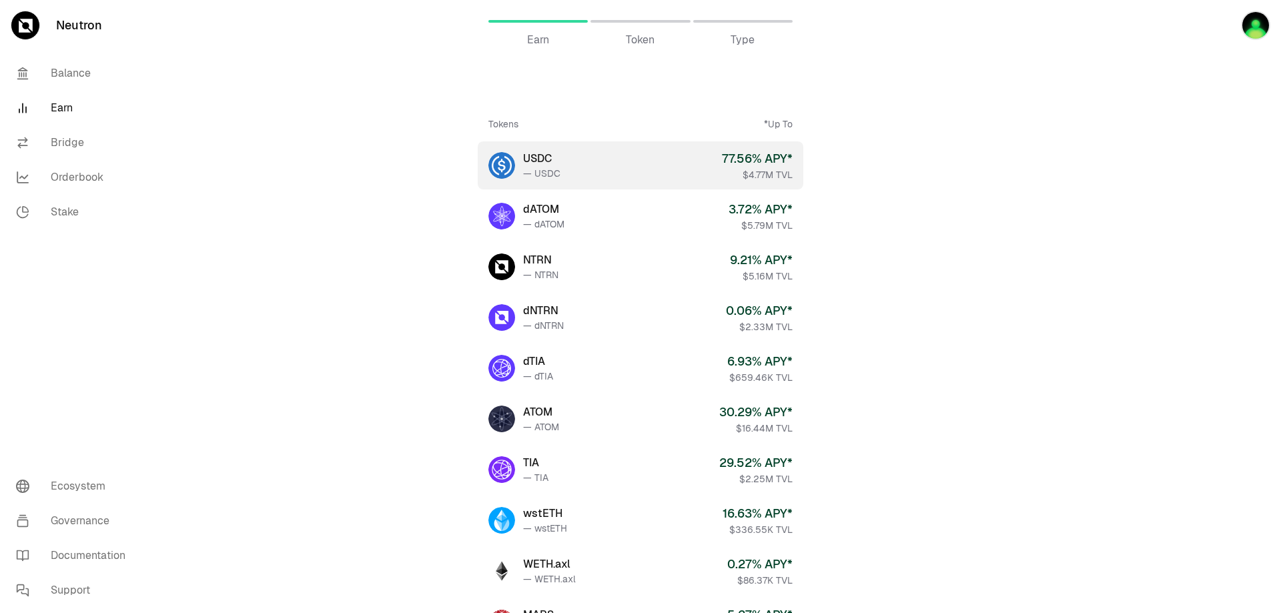
click at [784, 160] on div "77.56 % APY*" at bounding box center [757, 158] width 71 height 19
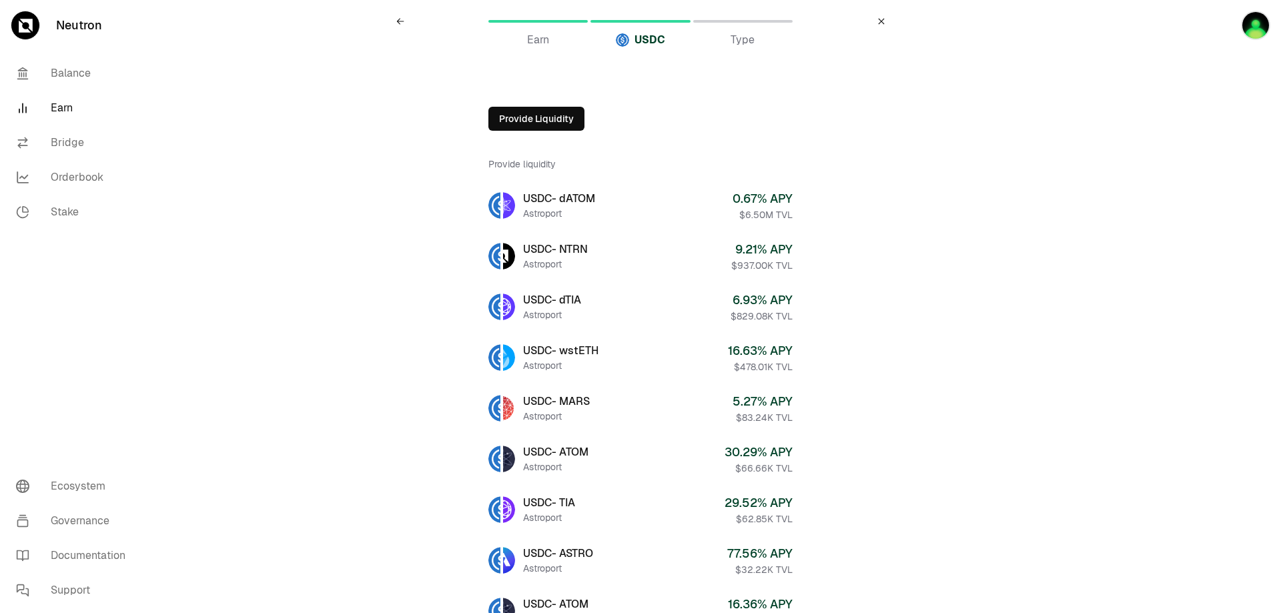
click at [556, 19] on link "Earn" at bounding box center [537, 21] width 99 height 32
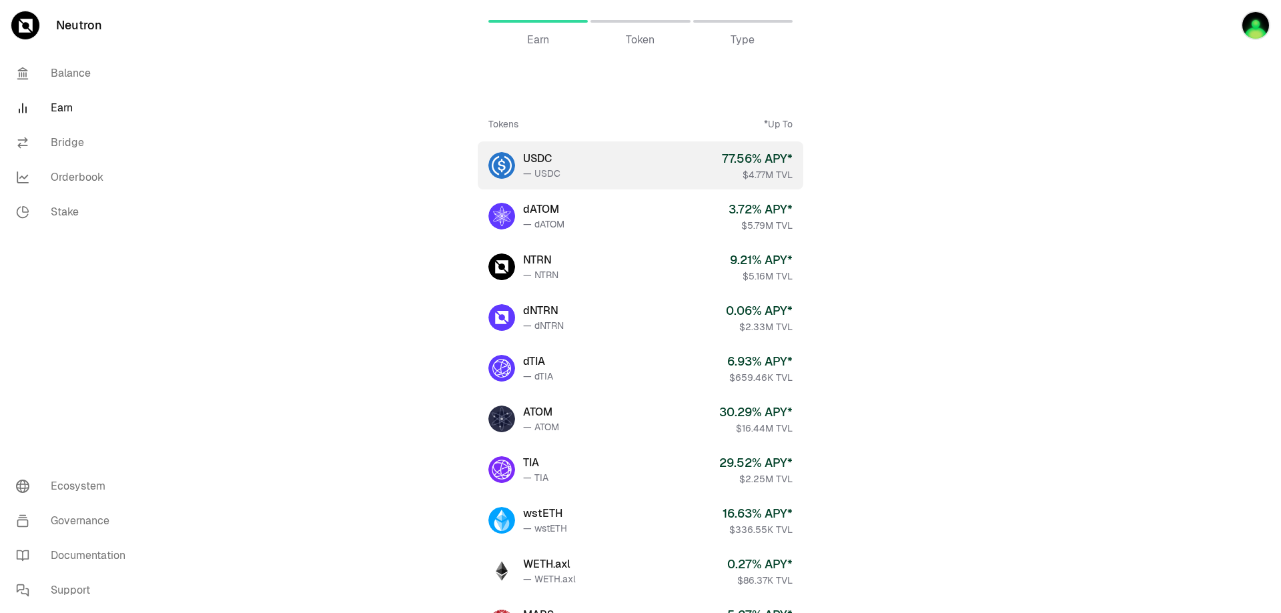
click at [548, 169] on div "— USDC" at bounding box center [541, 173] width 37 height 13
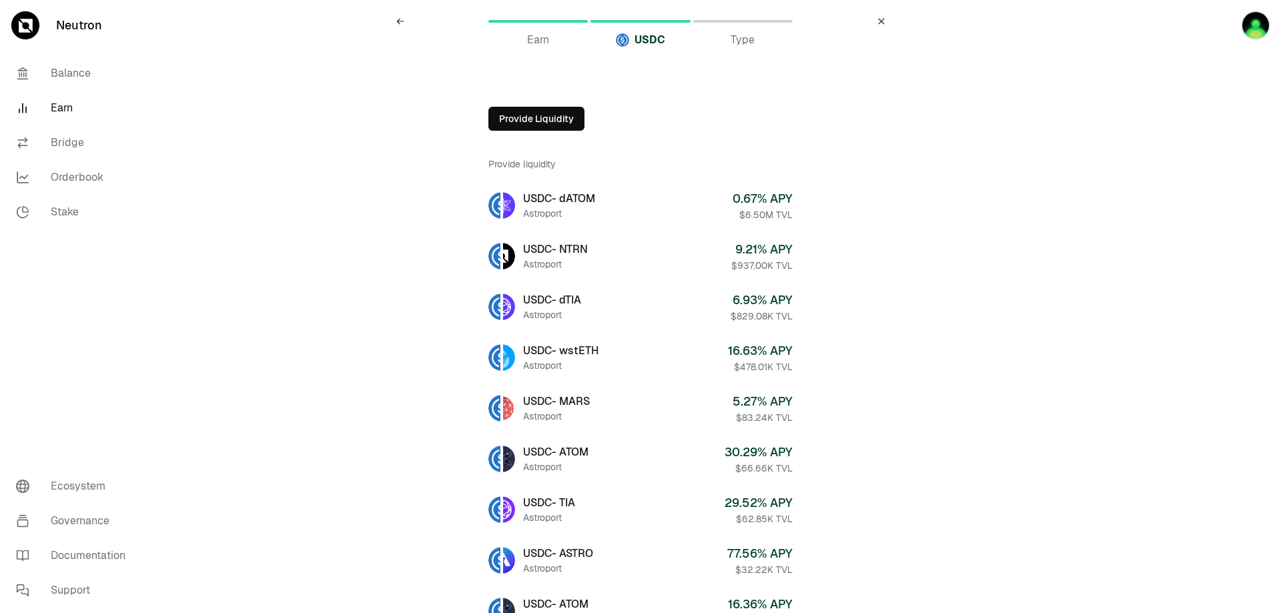
click at [760, 21] on div at bounding box center [742, 21] width 99 height 3
click at [537, 41] on span "Earn" at bounding box center [538, 40] width 22 height 16
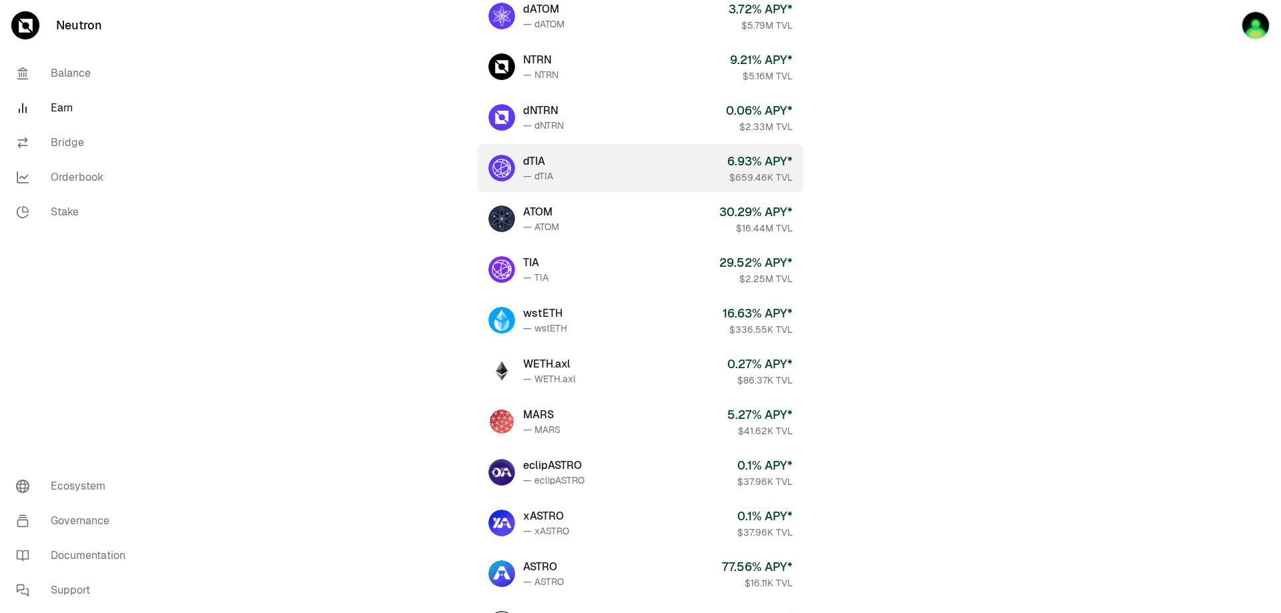
scroll to position [267, 0]
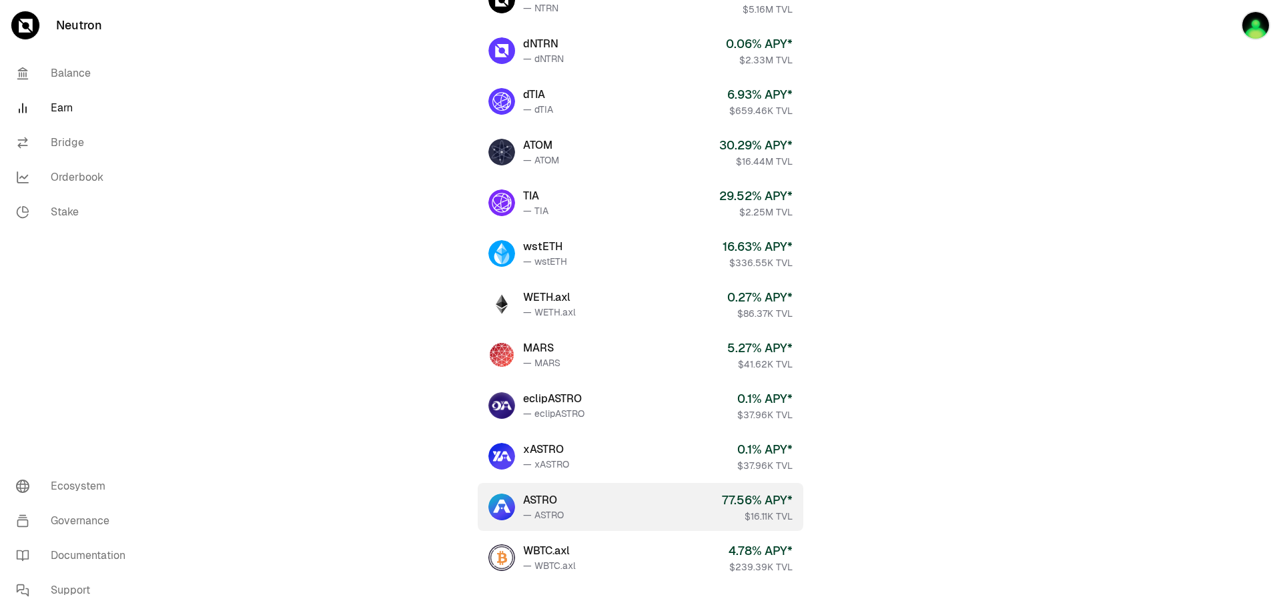
click at [622, 499] on link "ASTRO — ASTRO 77.56 % APY* $16.11K TVL" at bounding box center [640, 507] width 325 height 48
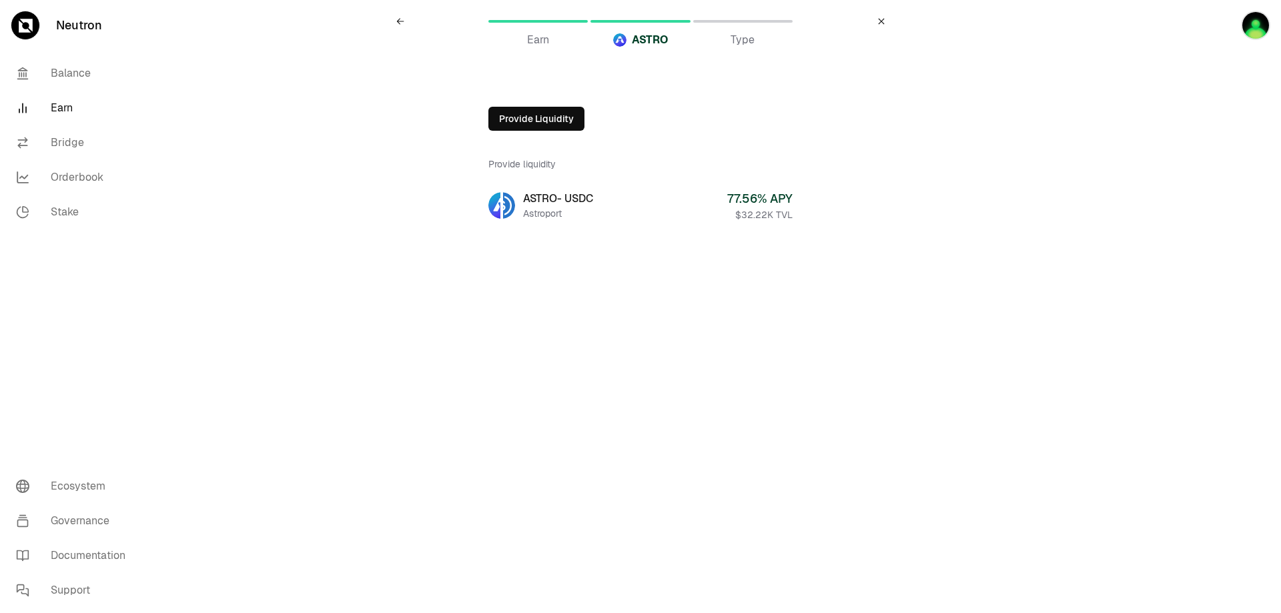
click at [523, 32] on div "Earn" at bounding box center [537, 40] width 99 height 16
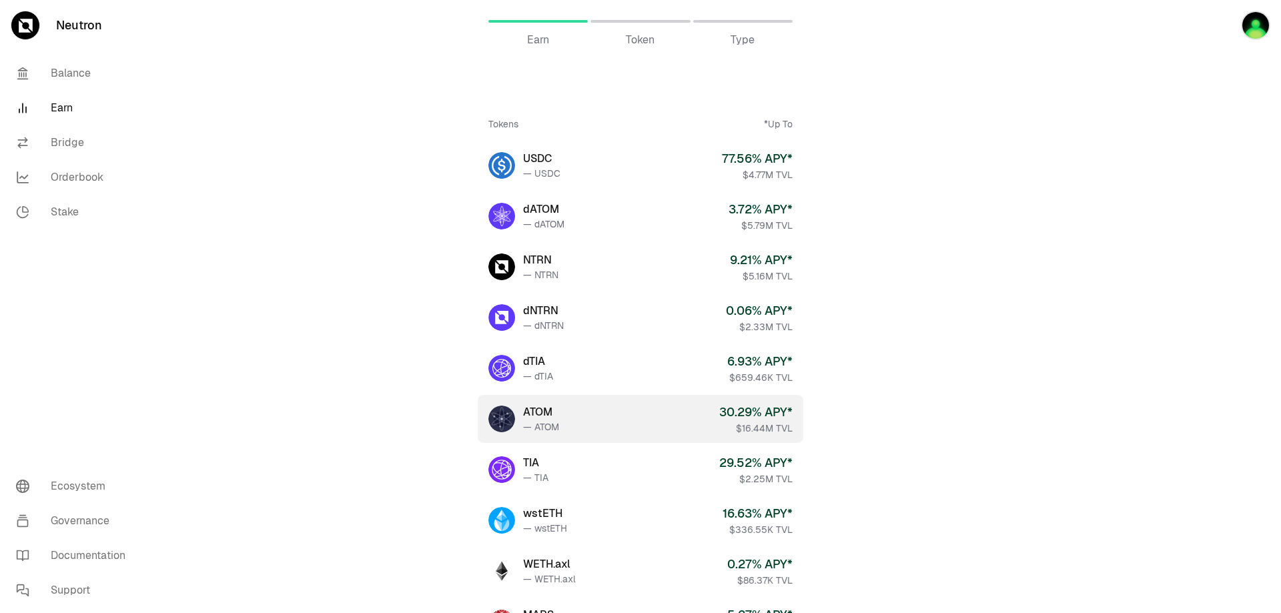
click at [584, 422] on link "ATOM — ATOM 30.29 % APY* $16.44M TVL" at bounding box center [640, 419] width 325 height 48
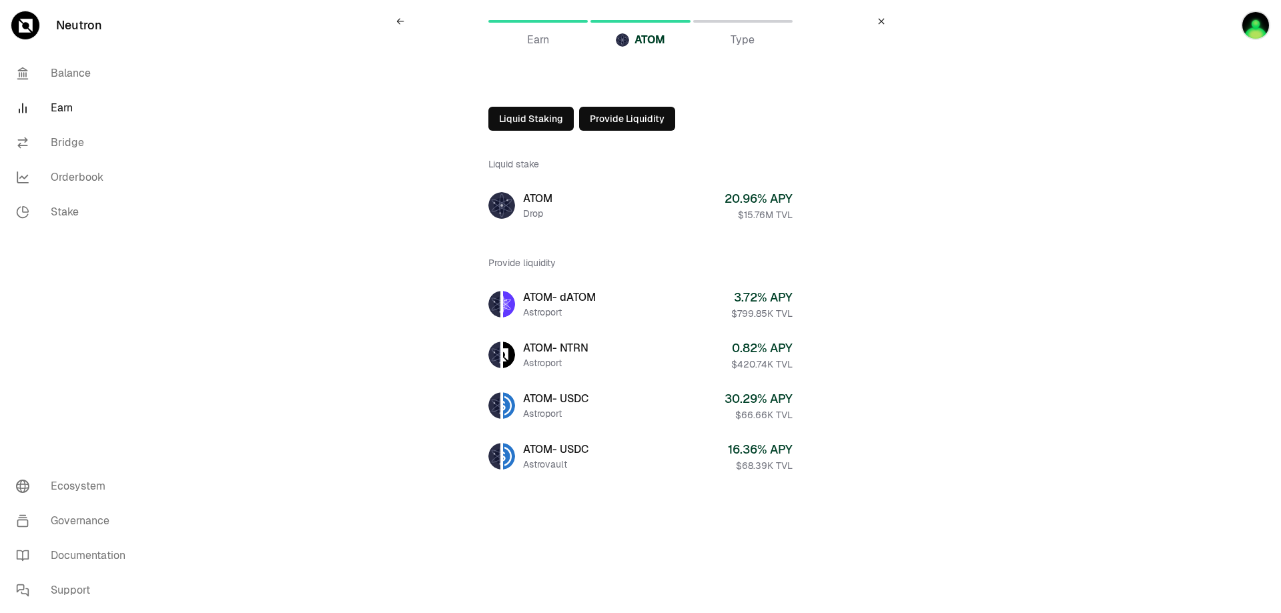
click at [534, 9] on link "Earn" at bounding box center [537, 21] width 99 height 32
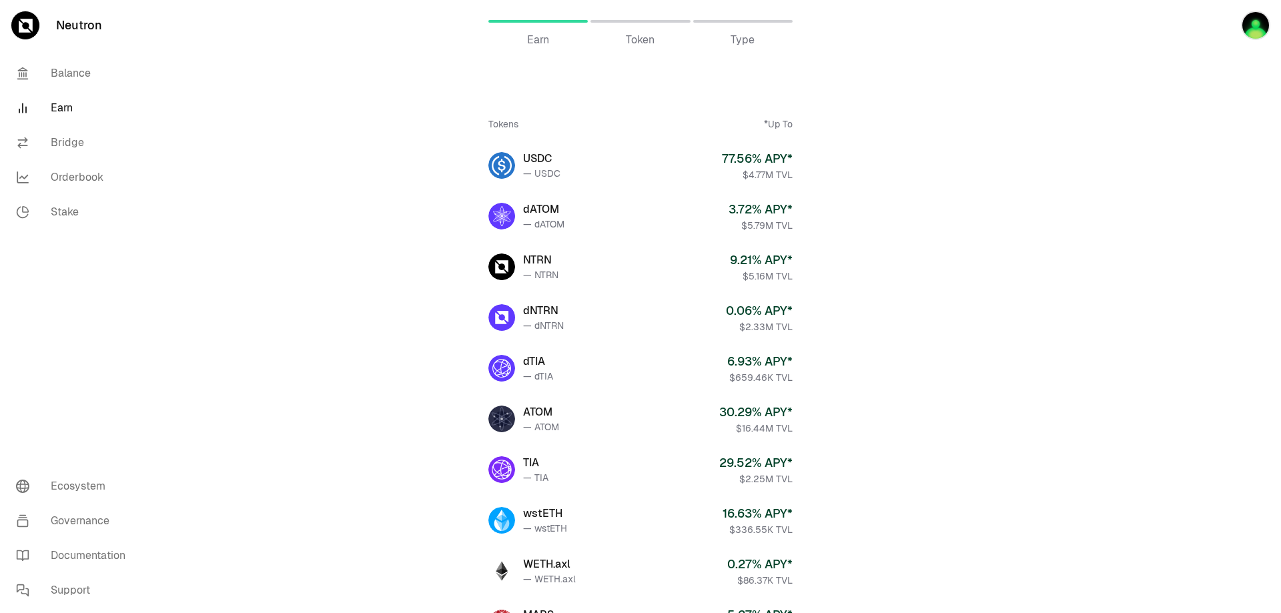
click at [537, 17] on link "Earn" at bounding box center [537, 21] width 99 height 32
click at [65, 210] on link "Stake" at bounding box center [74, 212] width 139 height 35
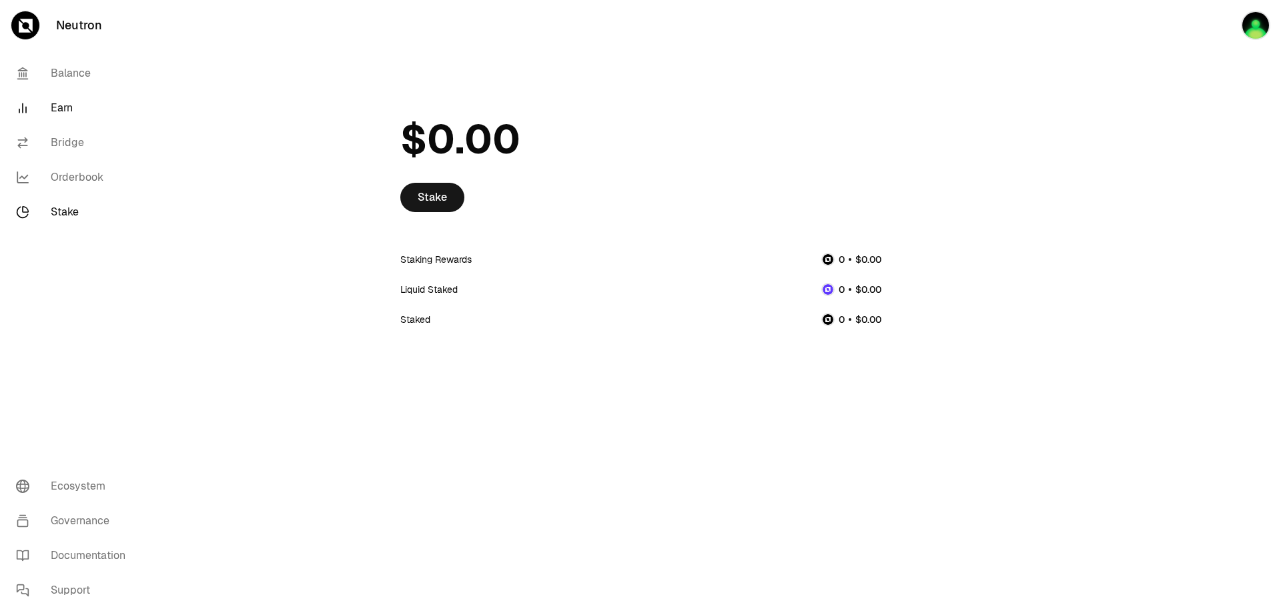
click at [58, 101] on link "Earn" at bounding box center [74, 108] width 139 height 35
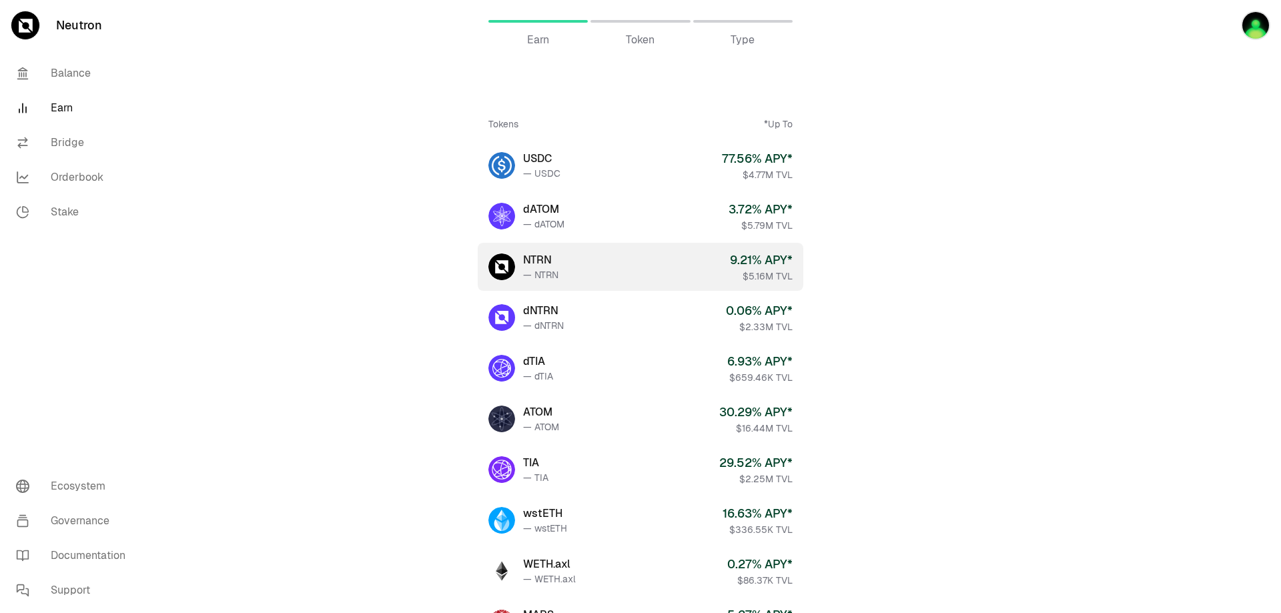
click at [552, 267] on div "NTRN" at bounding box center [540, 260] width 35 height 16
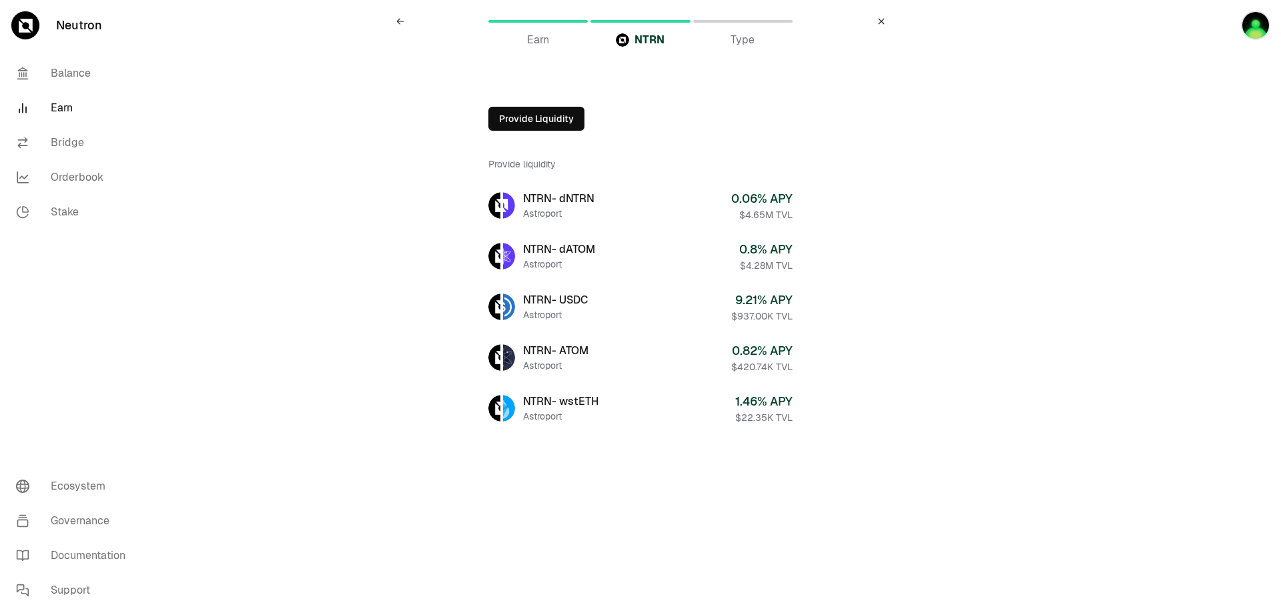
click at [535, 19] on link "Earn" at bounding box center [537, 21] width 99 height 32
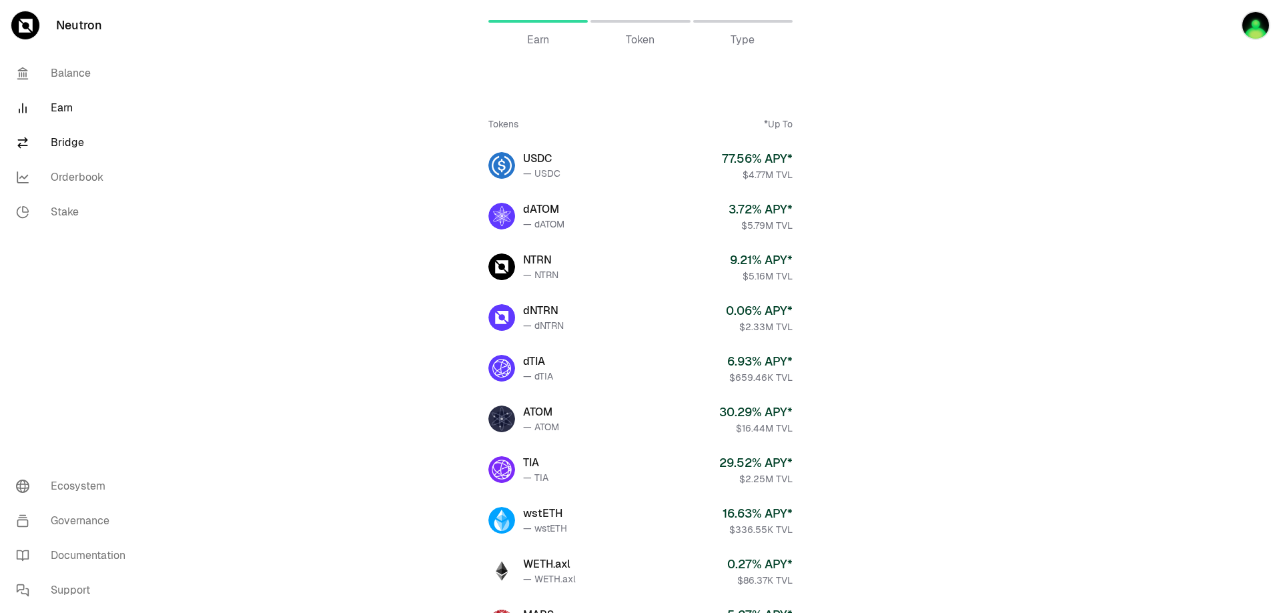
click at [71, 133] on link "Bridge" at bounding box center [74, 142] width 139 height 35
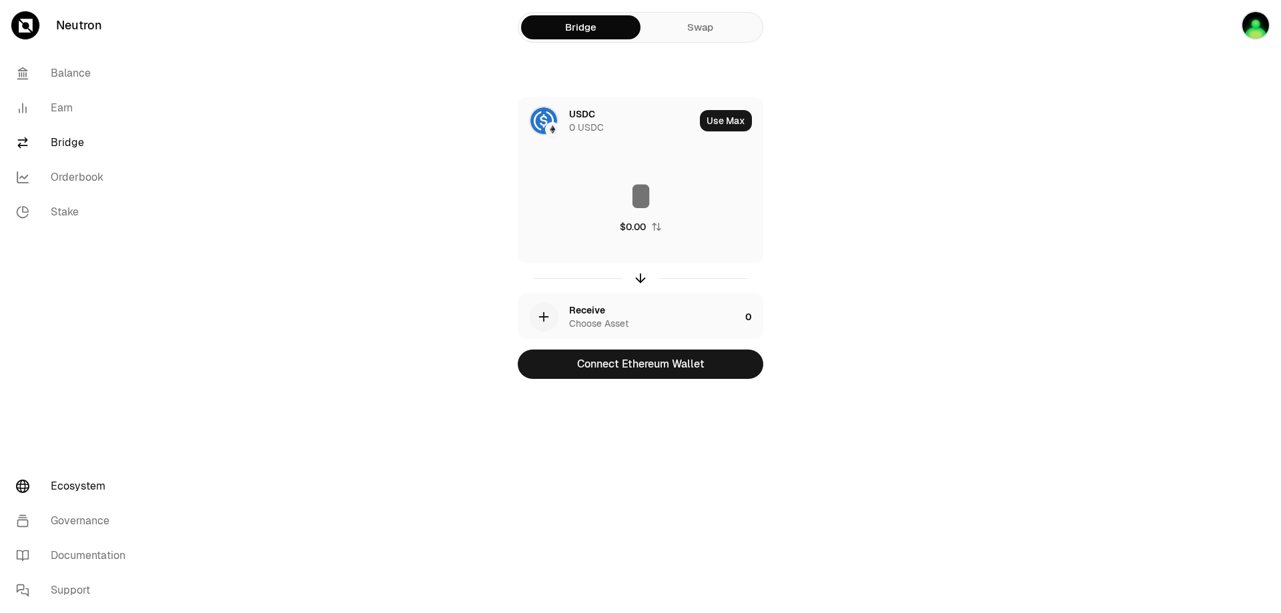
click at [81, 491] on link "Ecosystem" at bounding box center [74, 486] width 139 height 35
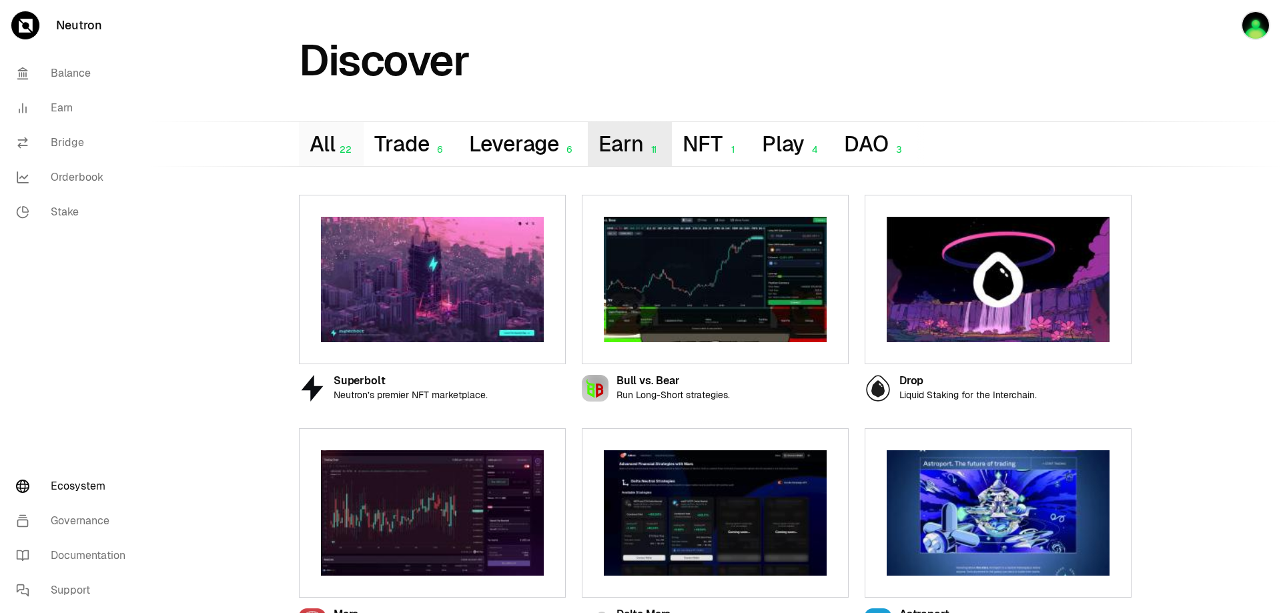
click at [627, 148] on button "Earn 11" at bounding box center [630, 144] width 84 height 44
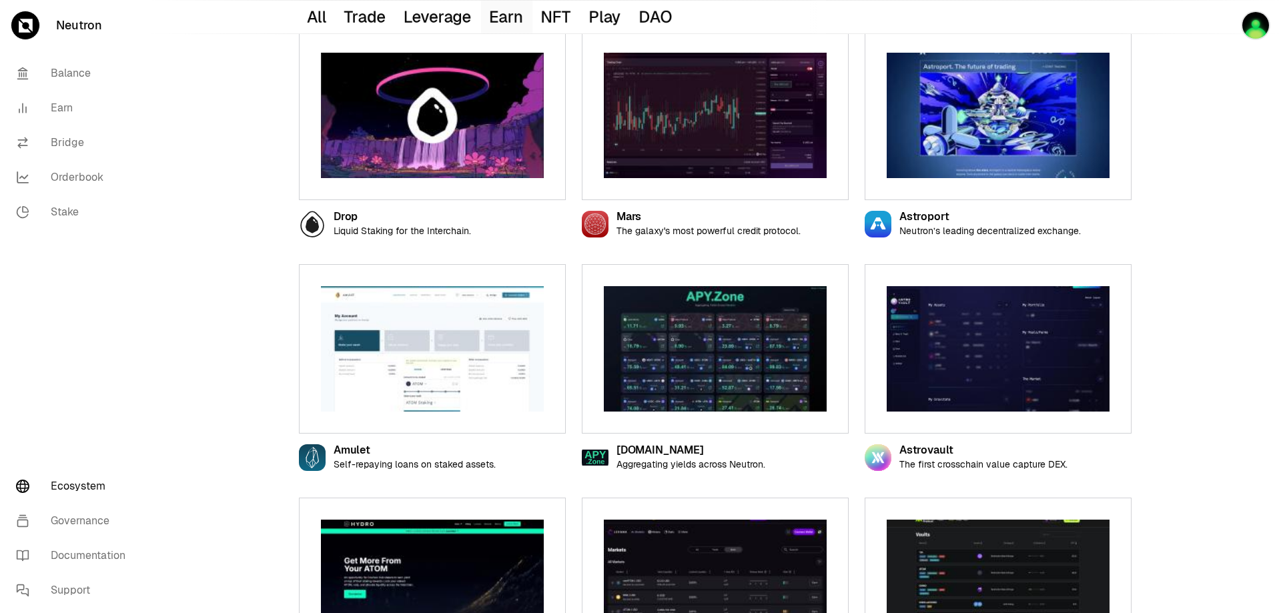
scroll to position [133, 0]
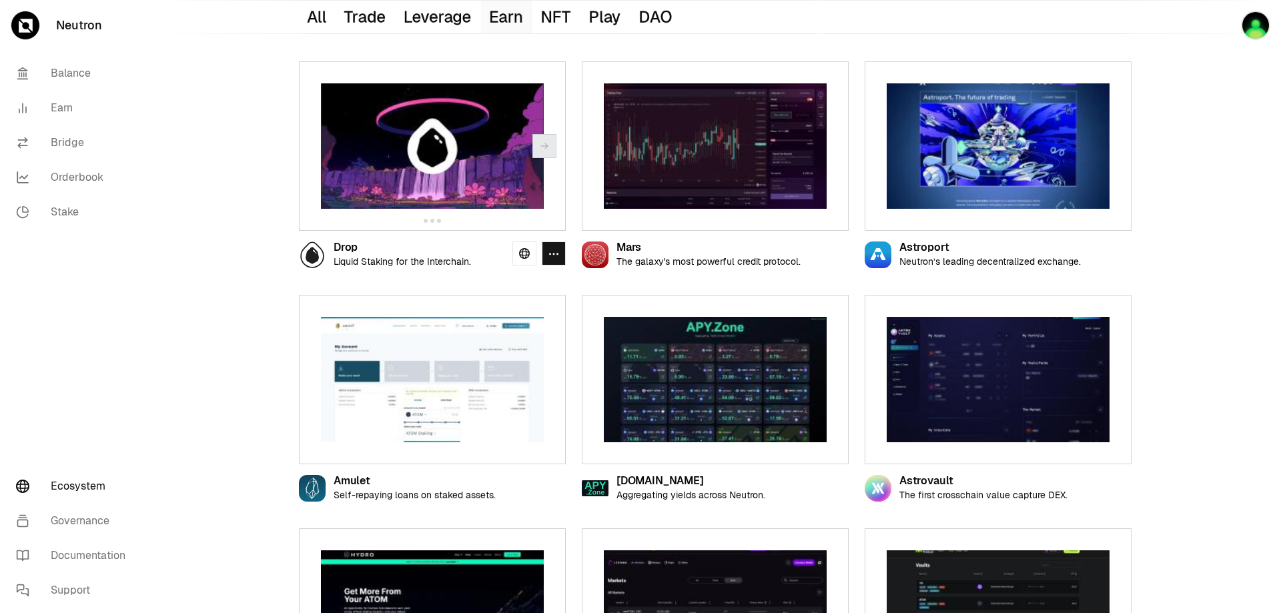
click at [458, 197] on img at bounding box center [432, 145] width 223 height 125
drag, startPoint x: 447, startPoint y: 145, endPoint x: 475, endPoint y: 143, distance: 28.1
click at [452, 143] on img at bounding box center [432, 145] width 223 height 125
click at [546, 142] on icon "button" at bounding box center [544, 146] width 11 height 11
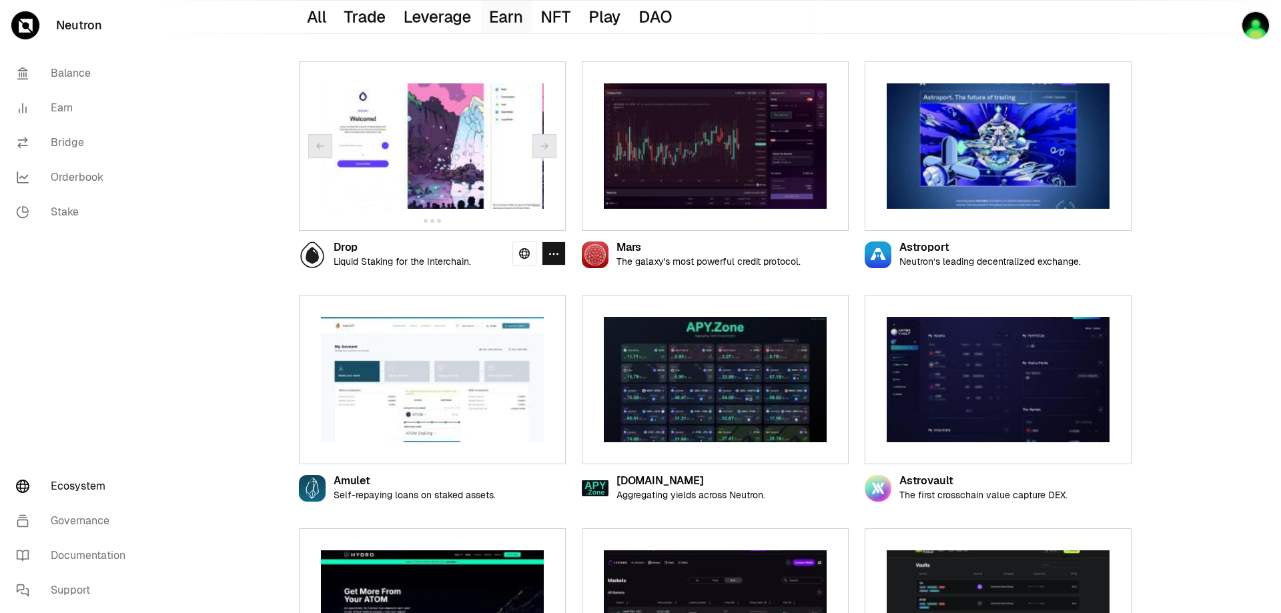
click at [557, 155] on div at bounding box center [432, 145] width 267 height 169
click at [530, 230] on div at bounding box center [432, 145] width 267 height 169
click at [528, 246] on link at bounding box center [524, 253] width 24 height 24
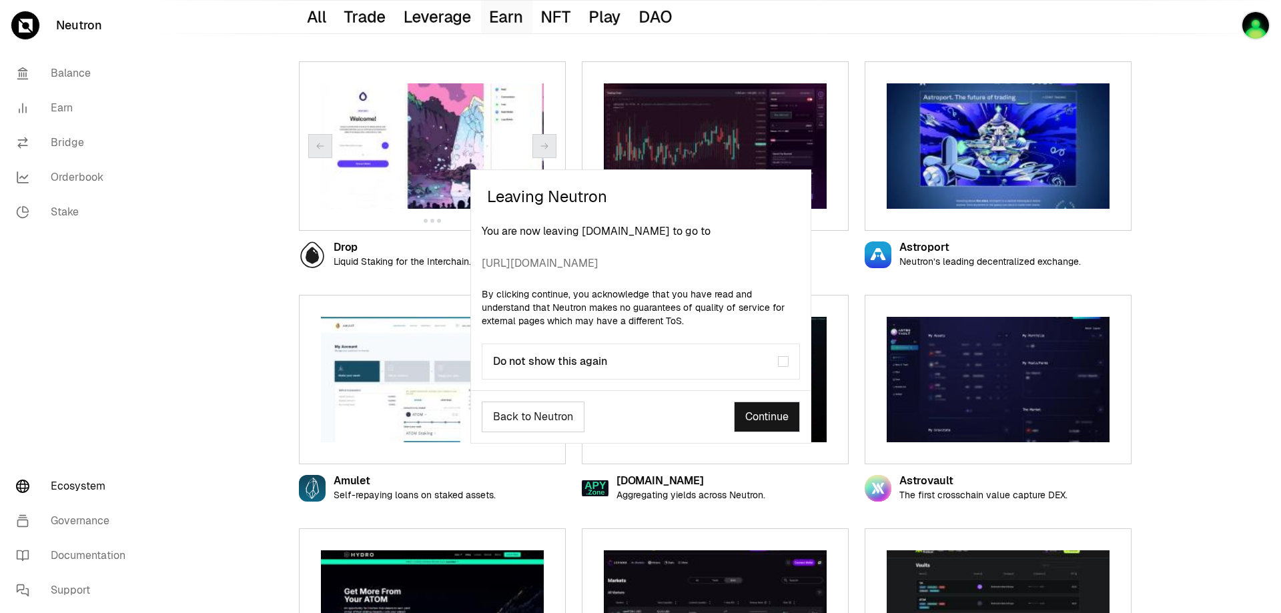
click at [184, 163] on div "Leaving Neutron You are now leaving [DOMAIN_NAME] to go to [URL][DOMAIN_NAME] B…" at bounding box center [640, 306] width 1281 height 613
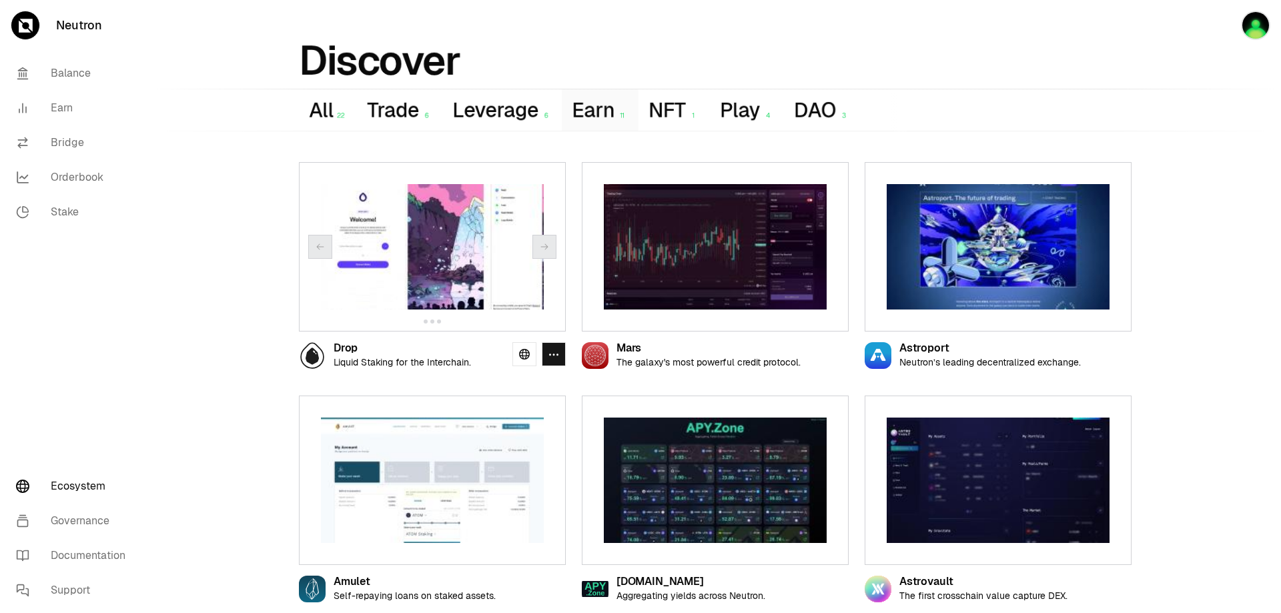
scroll to position [0, 0]
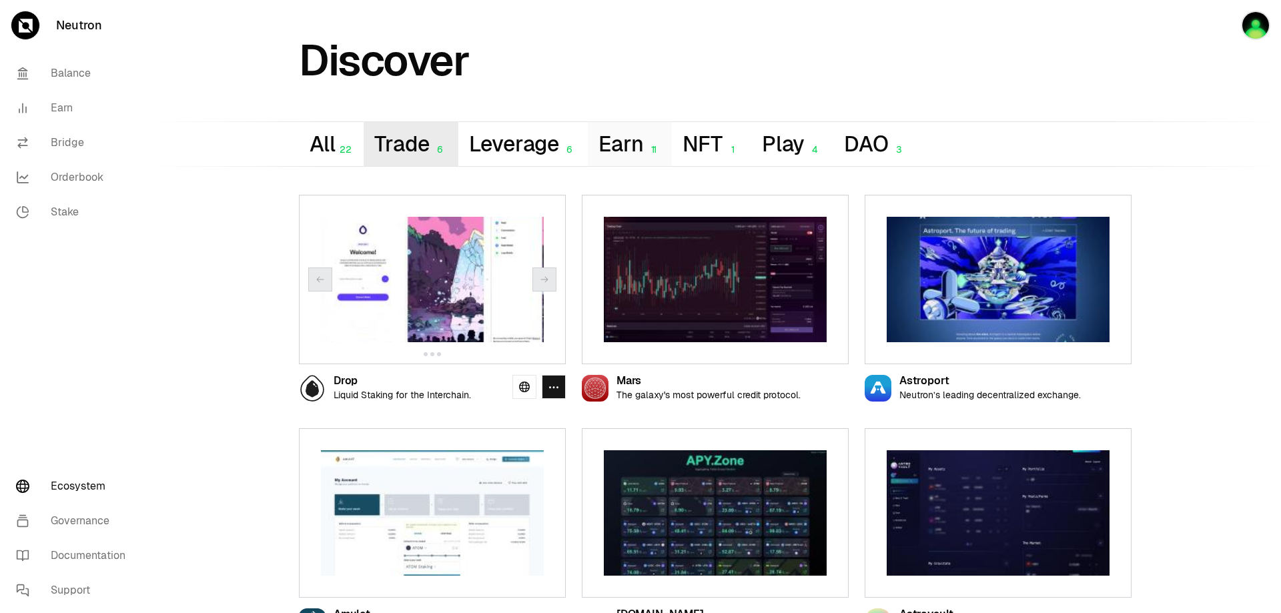
click at [399, 146] on button "Trade 6" at bounding box center [411, 144] width 94 height 44
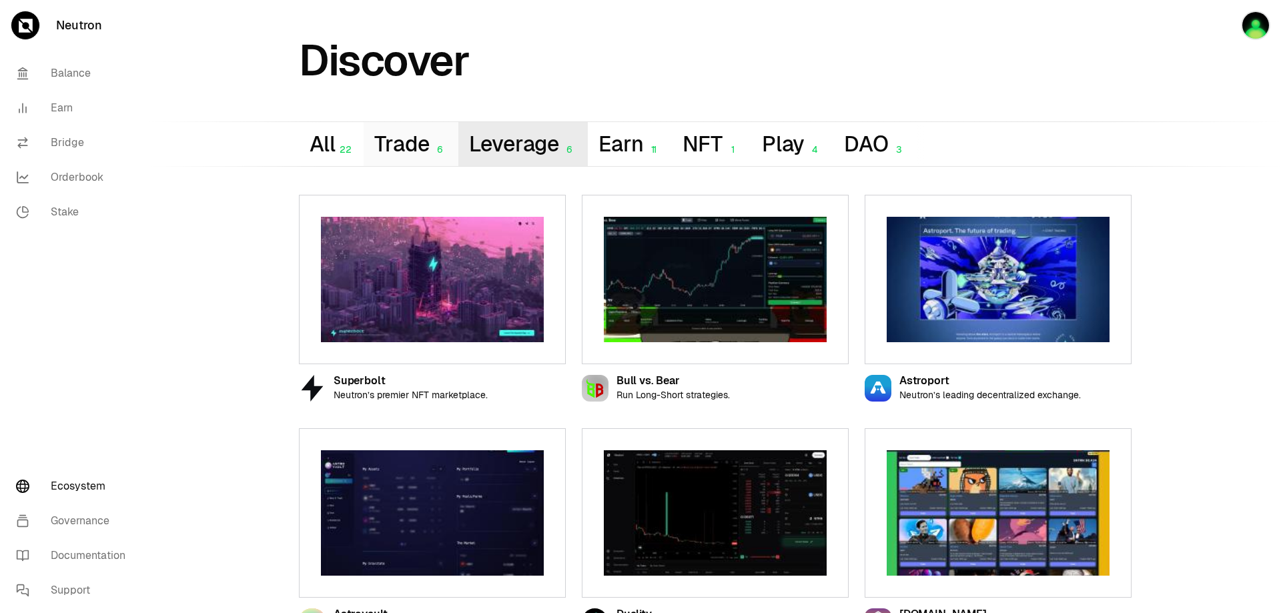
click at [503, 136] on button "Leverage 6" at bounding box center [523, 144] width 130 height 44
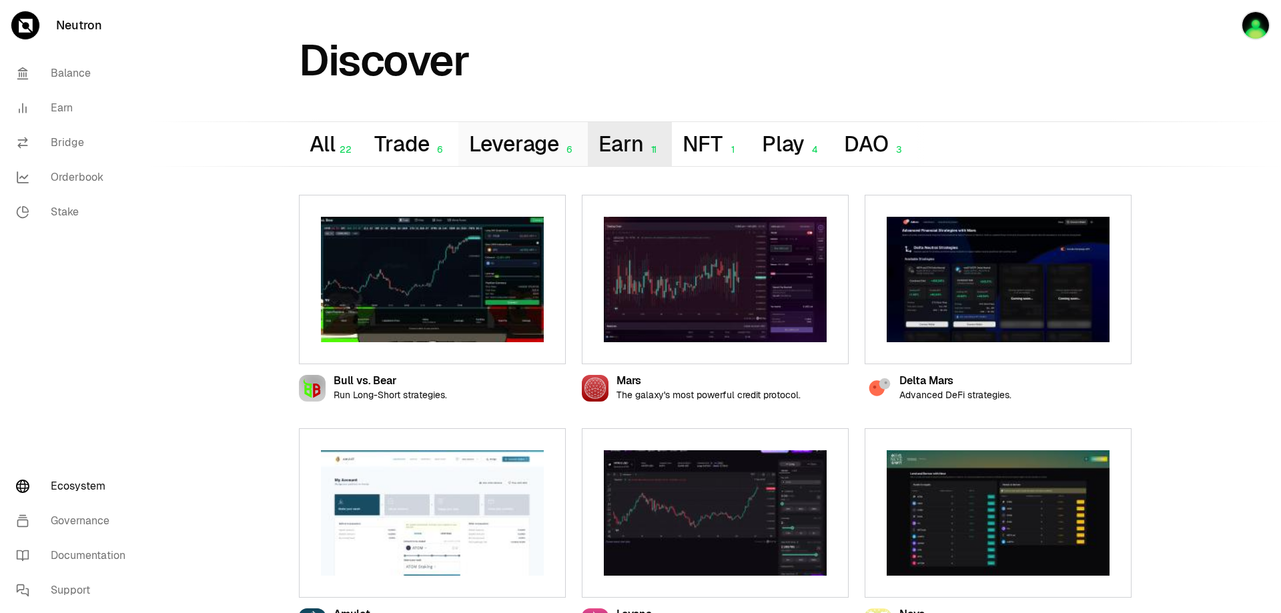
click at [612, 145] on button "Earn 11" at bounding box center [630, 144] width 84 height 44
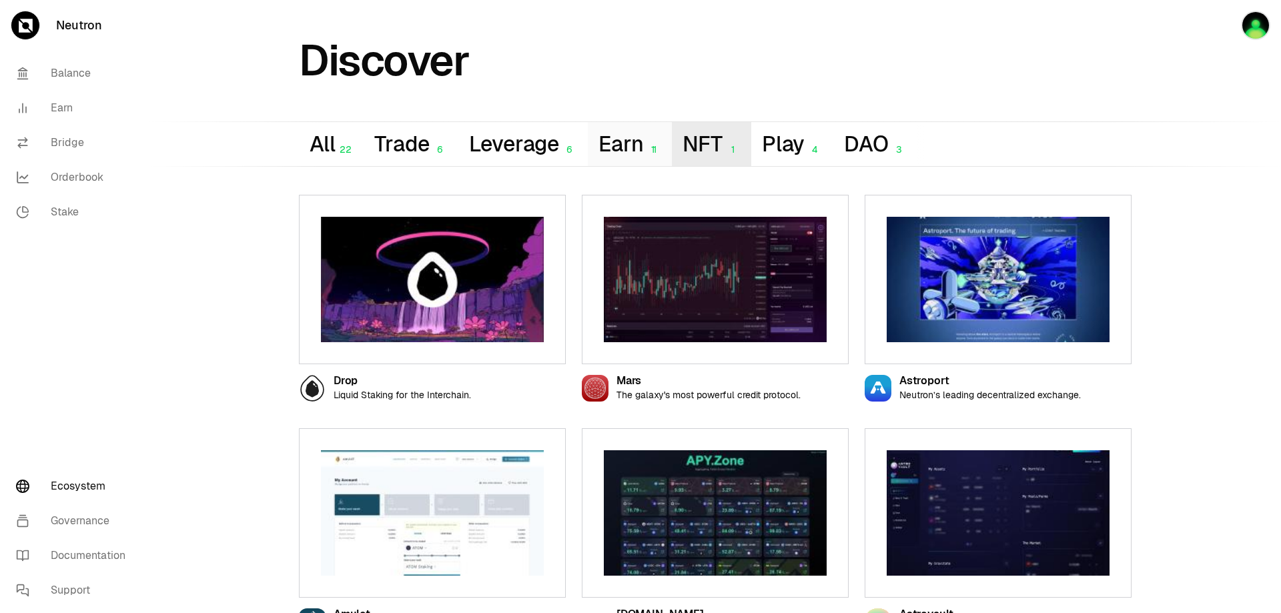
click at [707, 139] on button "NFT 1" at bounding box center [711, 144] width 79 height 44
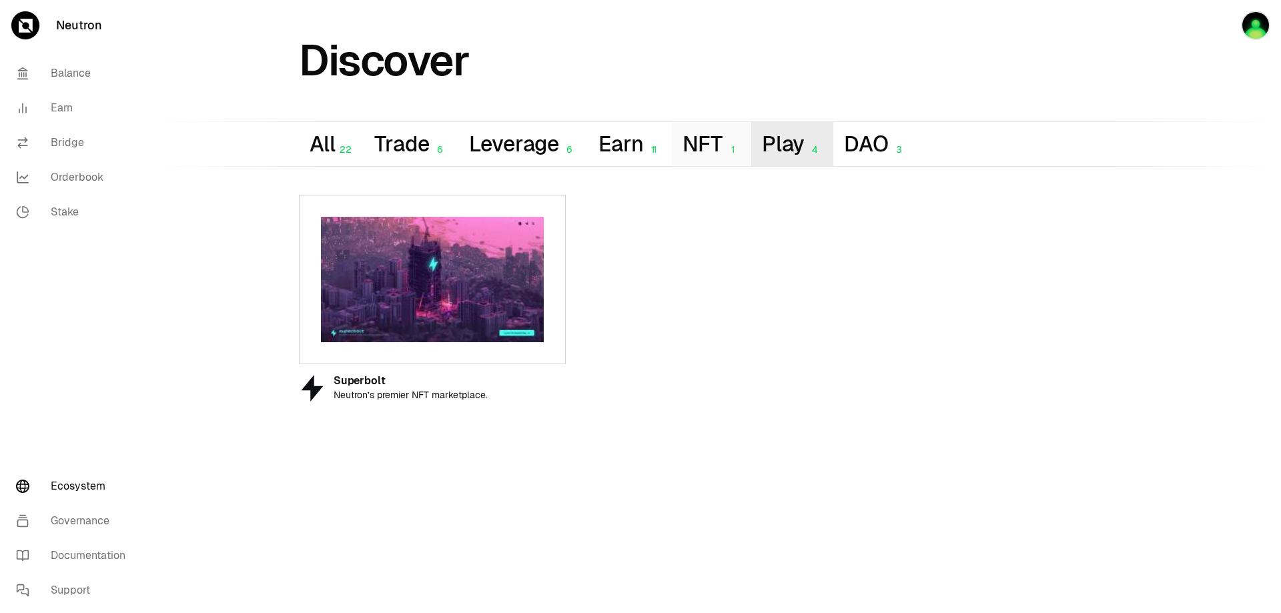
click at [803, 136] on button "Play 4" at bounding box center [792, 144] width 82 height 44
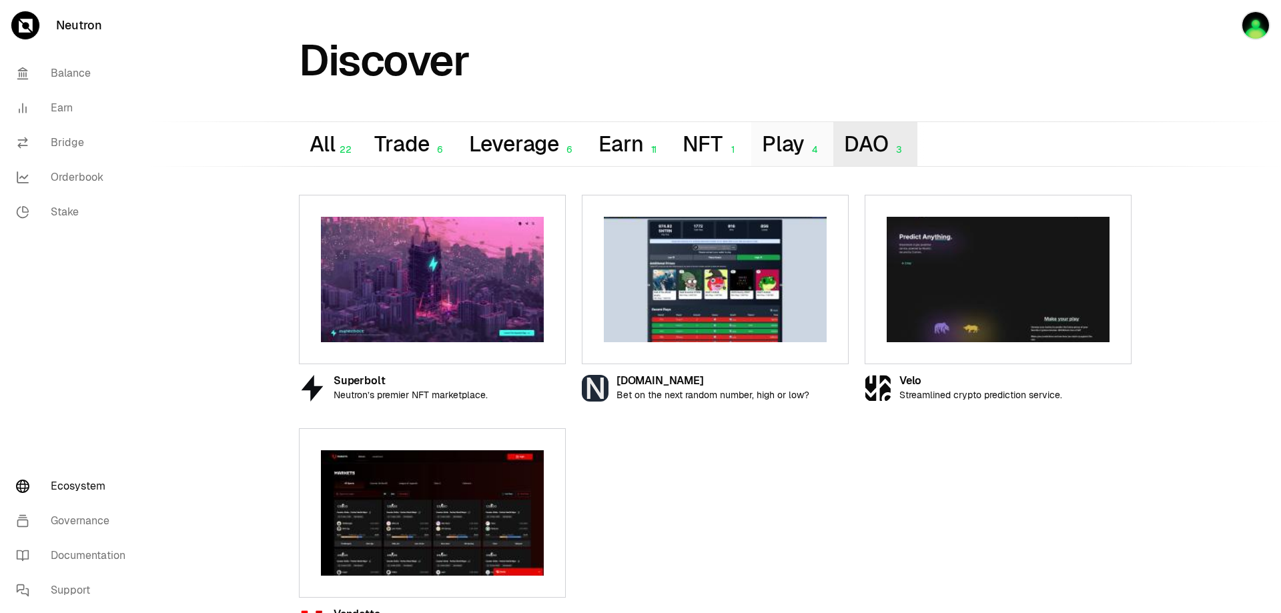
click at [891, 143] on button "DAO 3" at bounding box center [874, 144] width 83 height 44
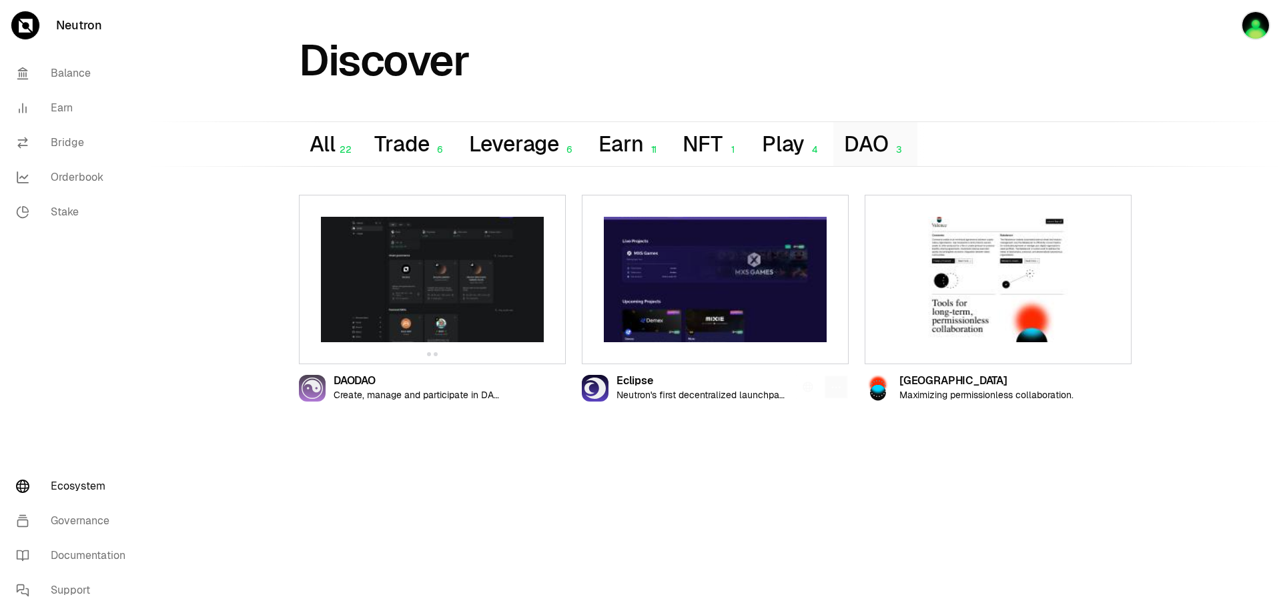
click at [409, 309] on img at bounding box center [432, 279] width 223 height 125
click at [417, 330] on img at bounding box center [432, 279] width 223 height 125
drag, startPoint x: 384, startPoint y: 382, endPoint x: 333, endPoint y: 382, distance: 51.4
click at [333, 382] on div "DAODAO Create, manage and participate in [DEMOGRAPHIC_DATA]." at bounding box center [400, 388] width 203 height 27
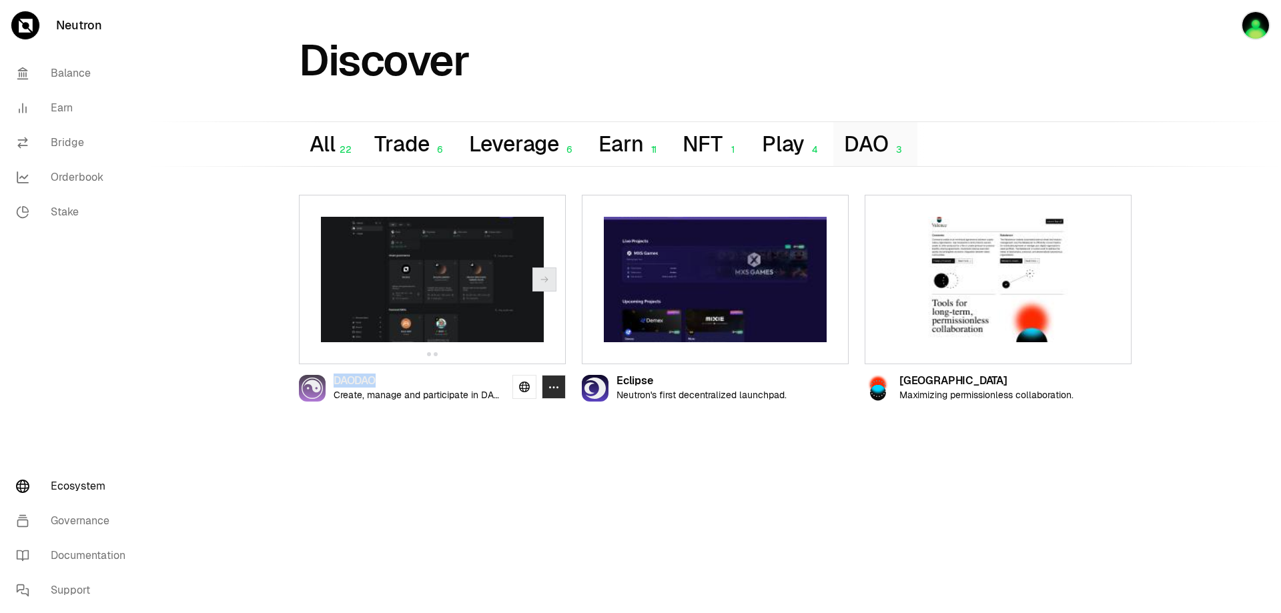
click at [559, 388] on button "button" at bounding box center [554, 387] width 24 height 24
click at [524, 390] on icon at bounding box center [524, 387] width 11 height 11
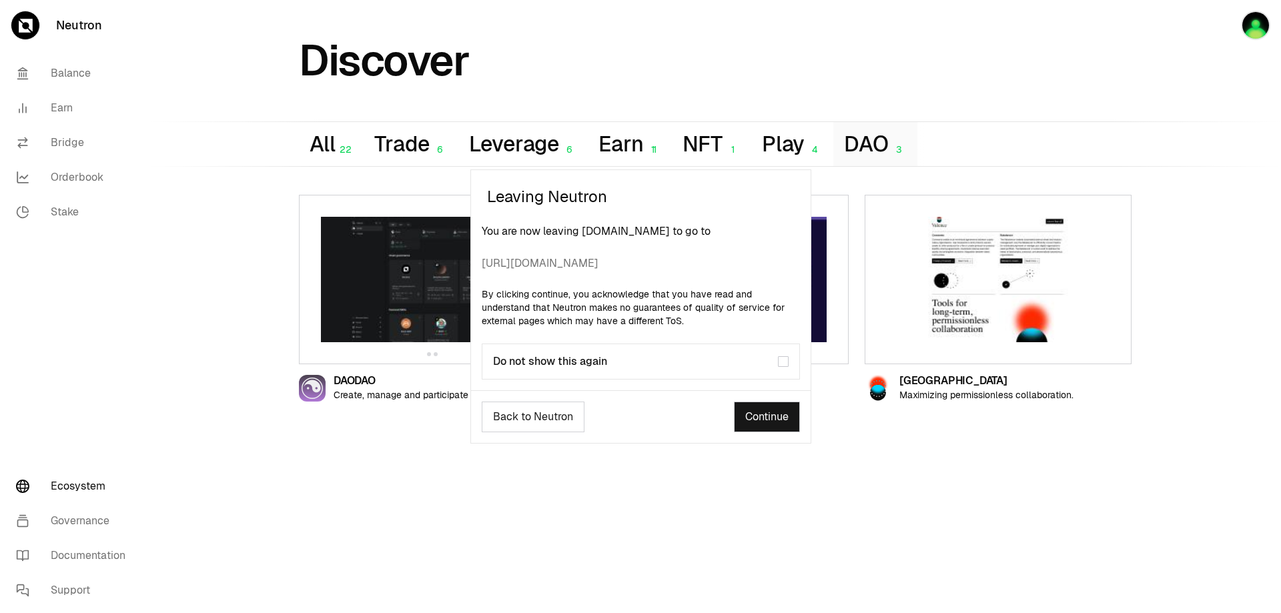
click at [534, 355] on div "Do not show this again" at bounding box center [635, 361] width 285 height 13
click at [769, 414] on link "Continue" at bounding box center [767, 417] width 66 height 31
